Goal: Navigation & Orientation: Find specific page/section

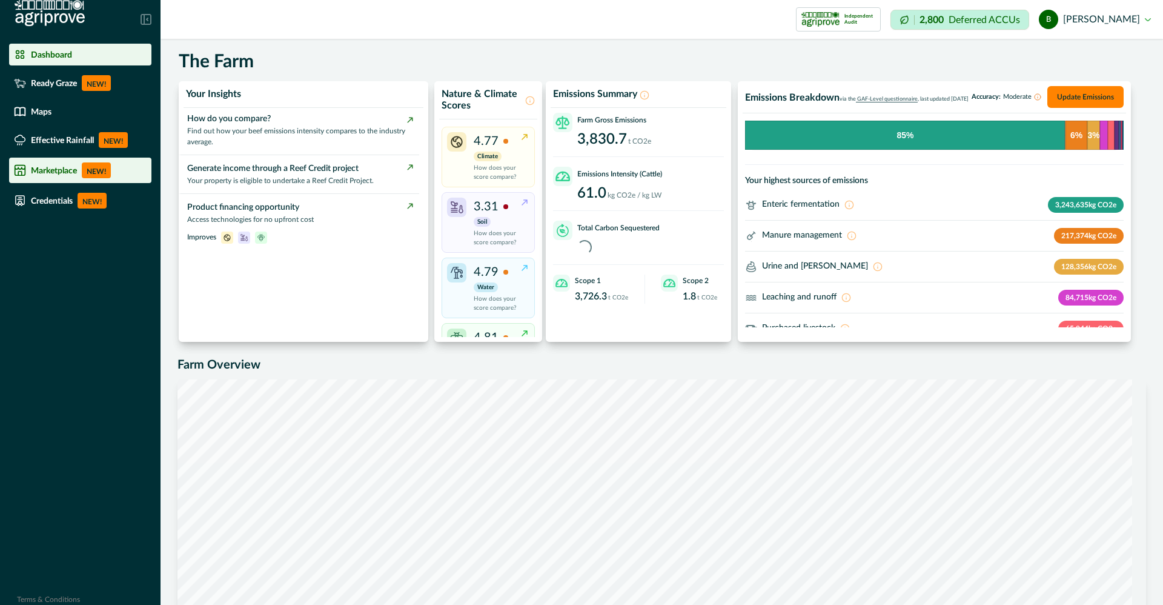
click at [87, 165] on p "NEW!" at bounding box center [96, 170] width 29 height 16
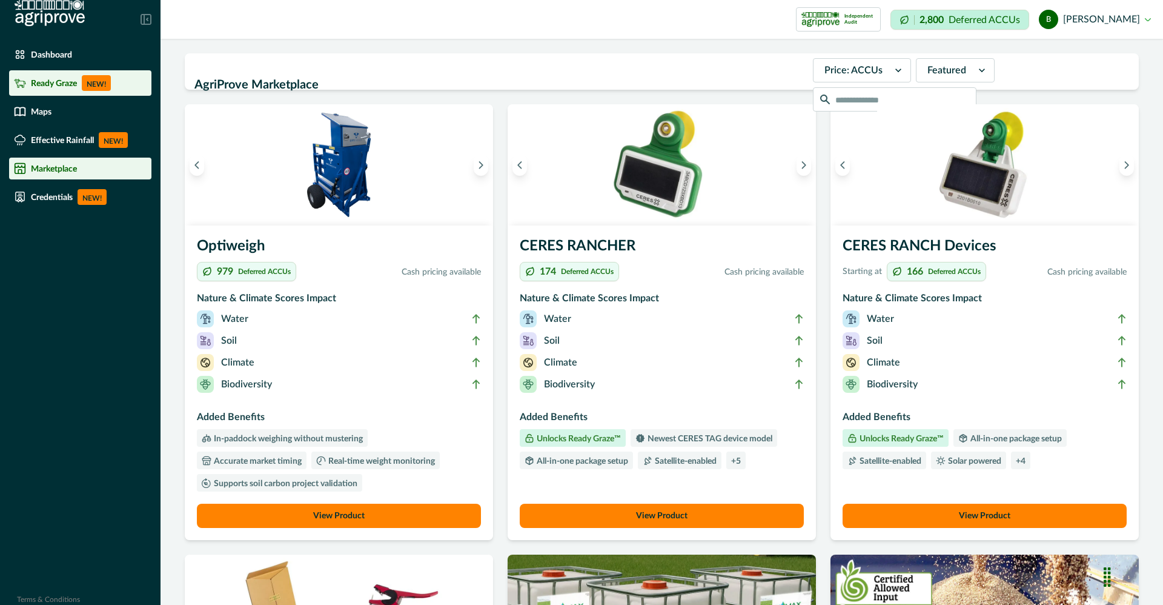
click at [92, 80] on p "NEW!" at bounding box center [96, 83] width 29 height 16
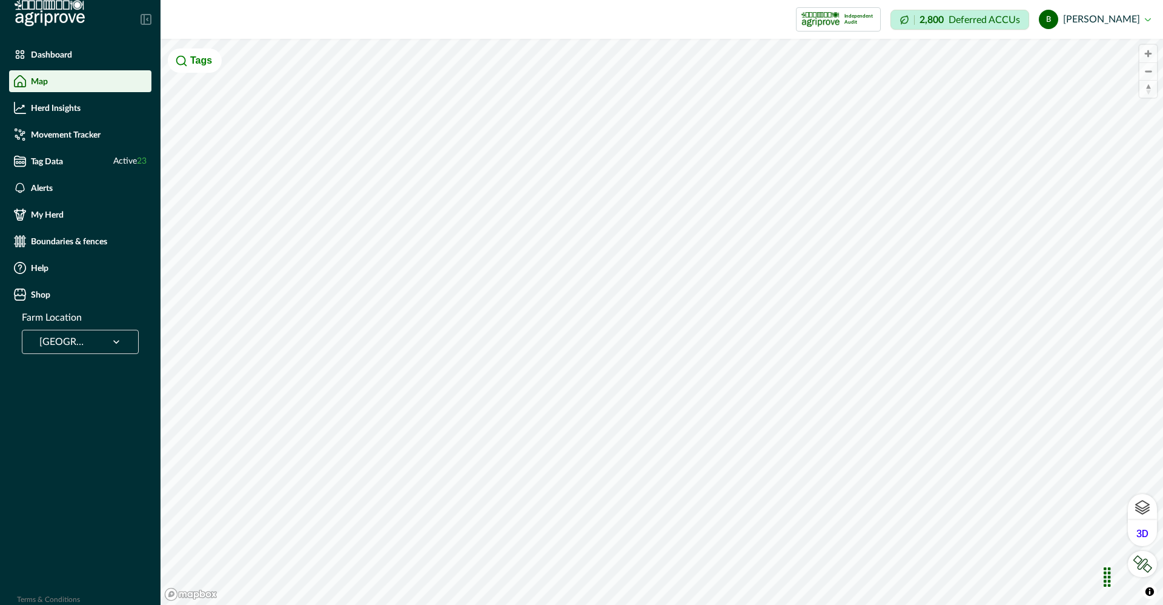
click at [117, 341] on icon at bounding box center [116, 342] width 12 height 12
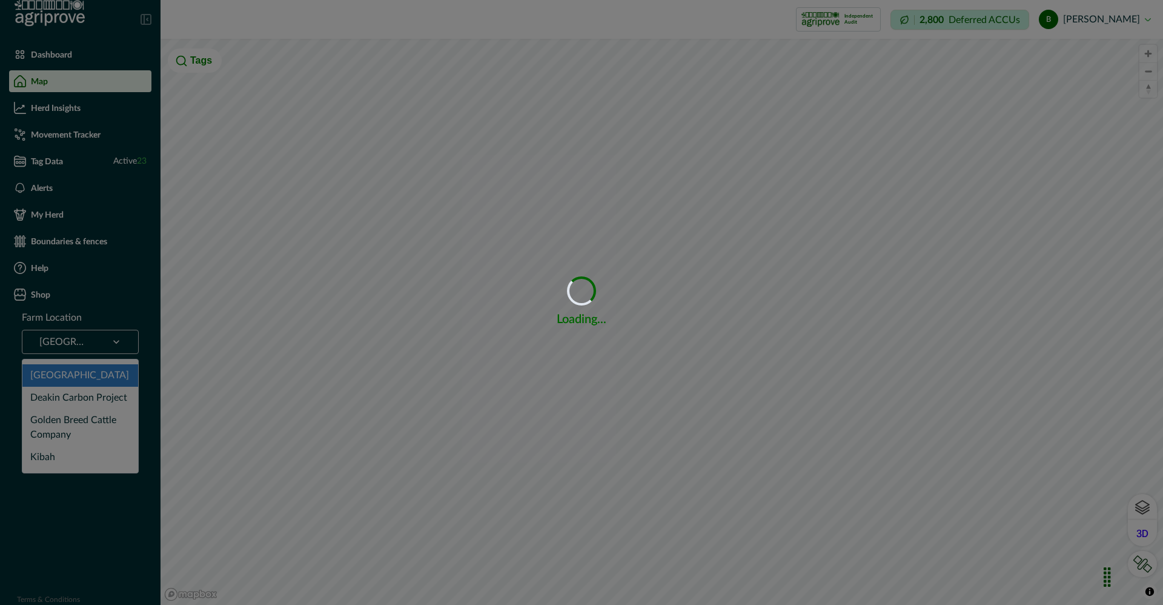
click at [105, 338] on div "Loading... Loading..." at bounding box center [581, 302] width 1163 height 605
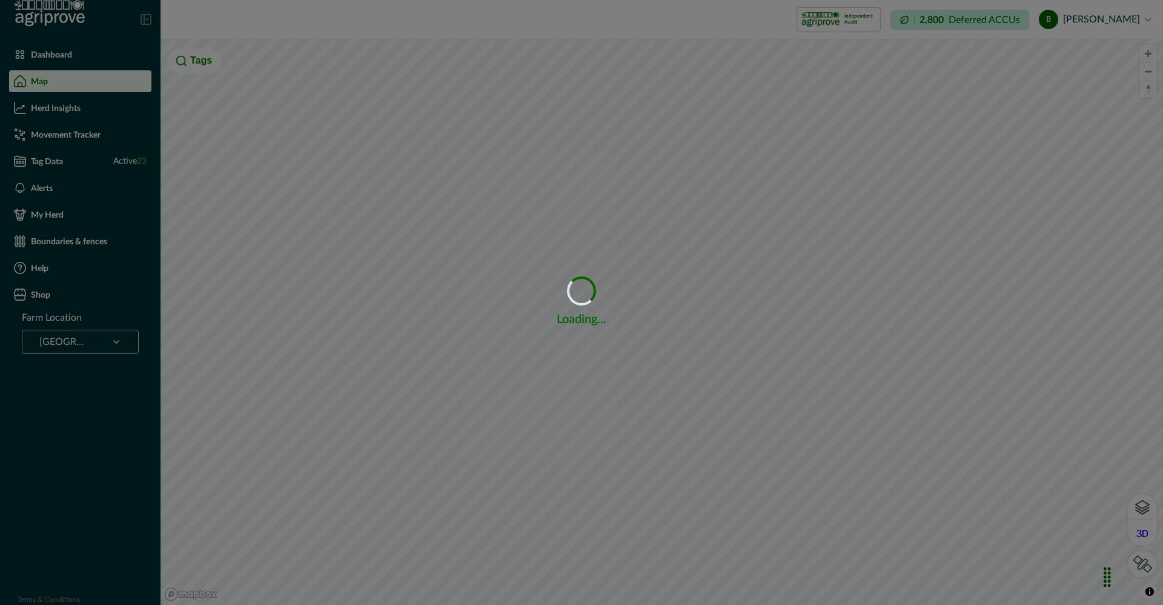
click at [1099, 20] on div "Loading... Loading..." at bounding box center [581, 302] width 1163 height 605
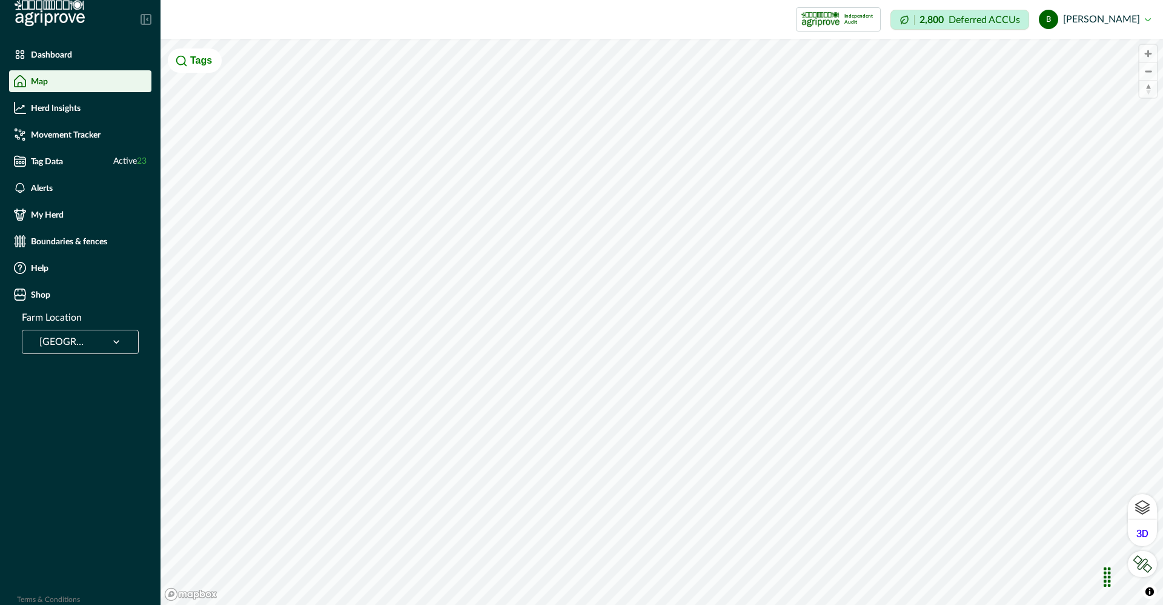
click at [1099, 20] on button "b bob marcus" at bounding box center [1095, 19] width 112 height 29
click at [1085, 57] on button "Sign out" at bounding box center [1083, 54] width 135 height 20
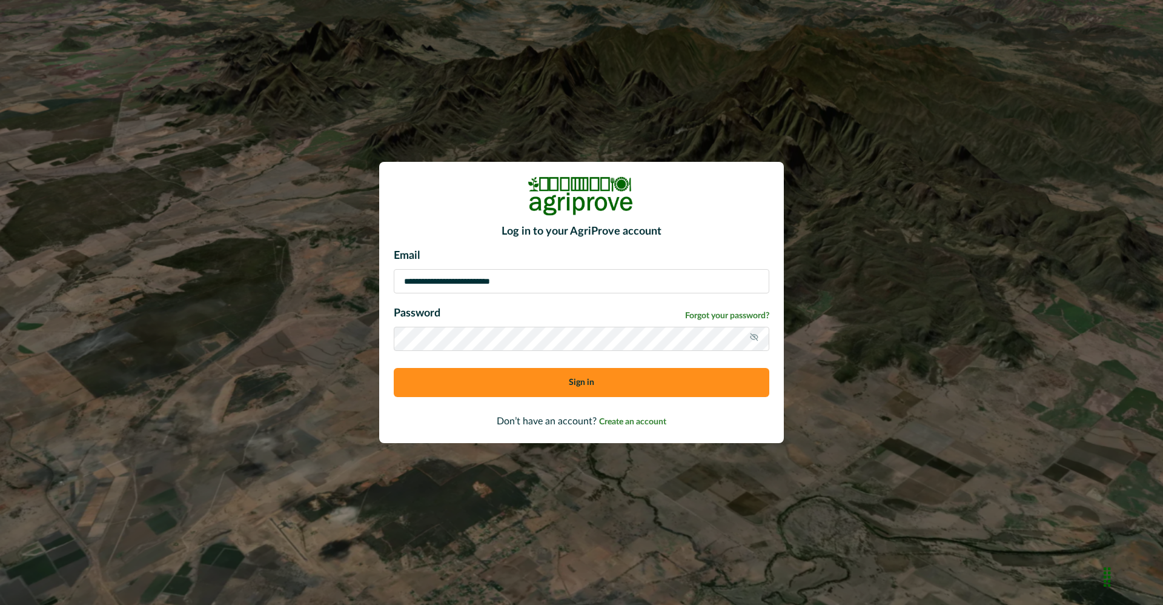
click at [598, 263] on p "Email" at bounding box center [582, 256] width 376 height 16
click at [605, 271] on input "**********" at bounding box center [582, 281] width 376 height 24
type input "**********"
click at [477, 385] on button "Sign in" at bounding box center [582, 382] width 376 height 29
